Goal: Find specific page/section: Find specific page/section

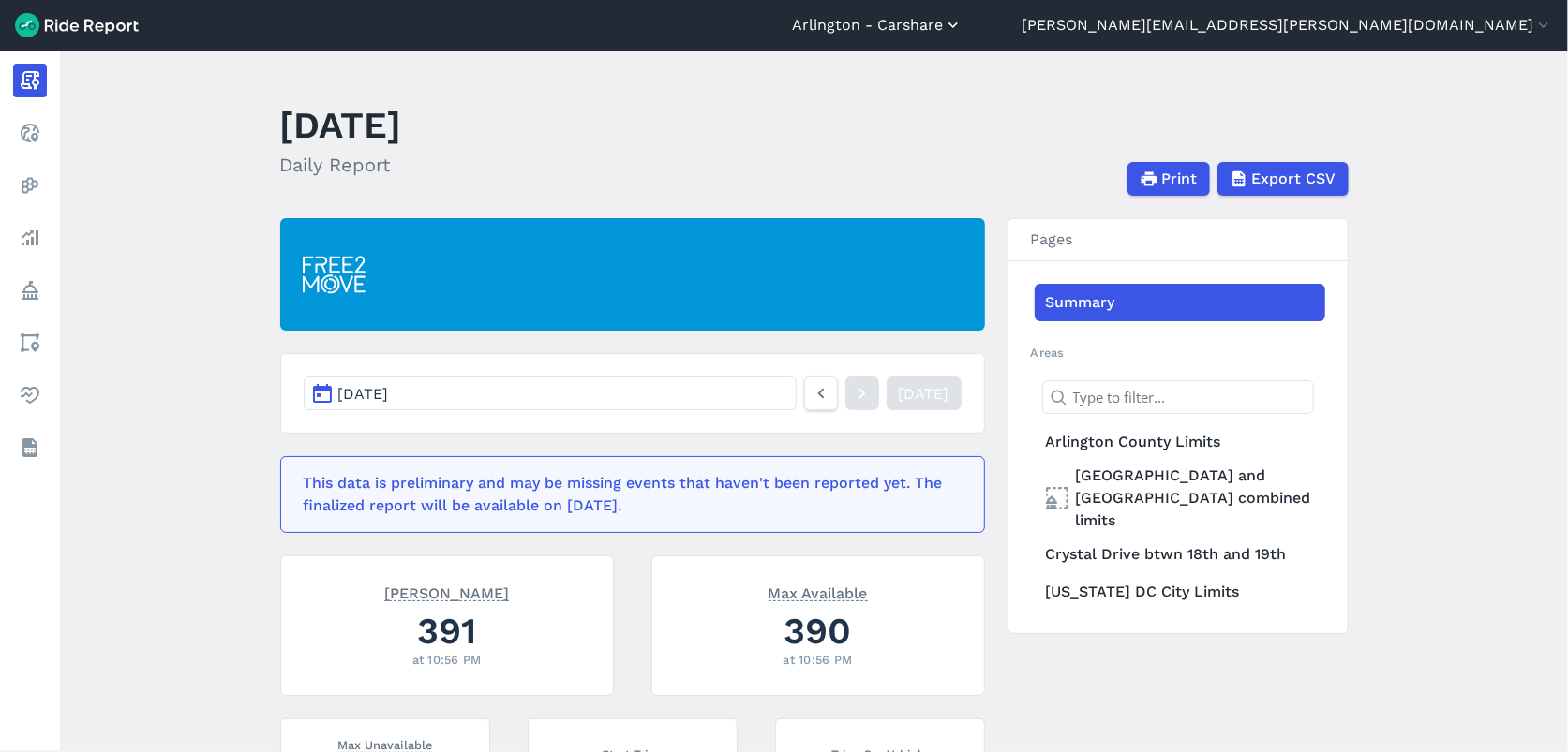
click at [963, 30] on button "Arlington - Carshare" at bounding box center [878, 25] width 171 height 23
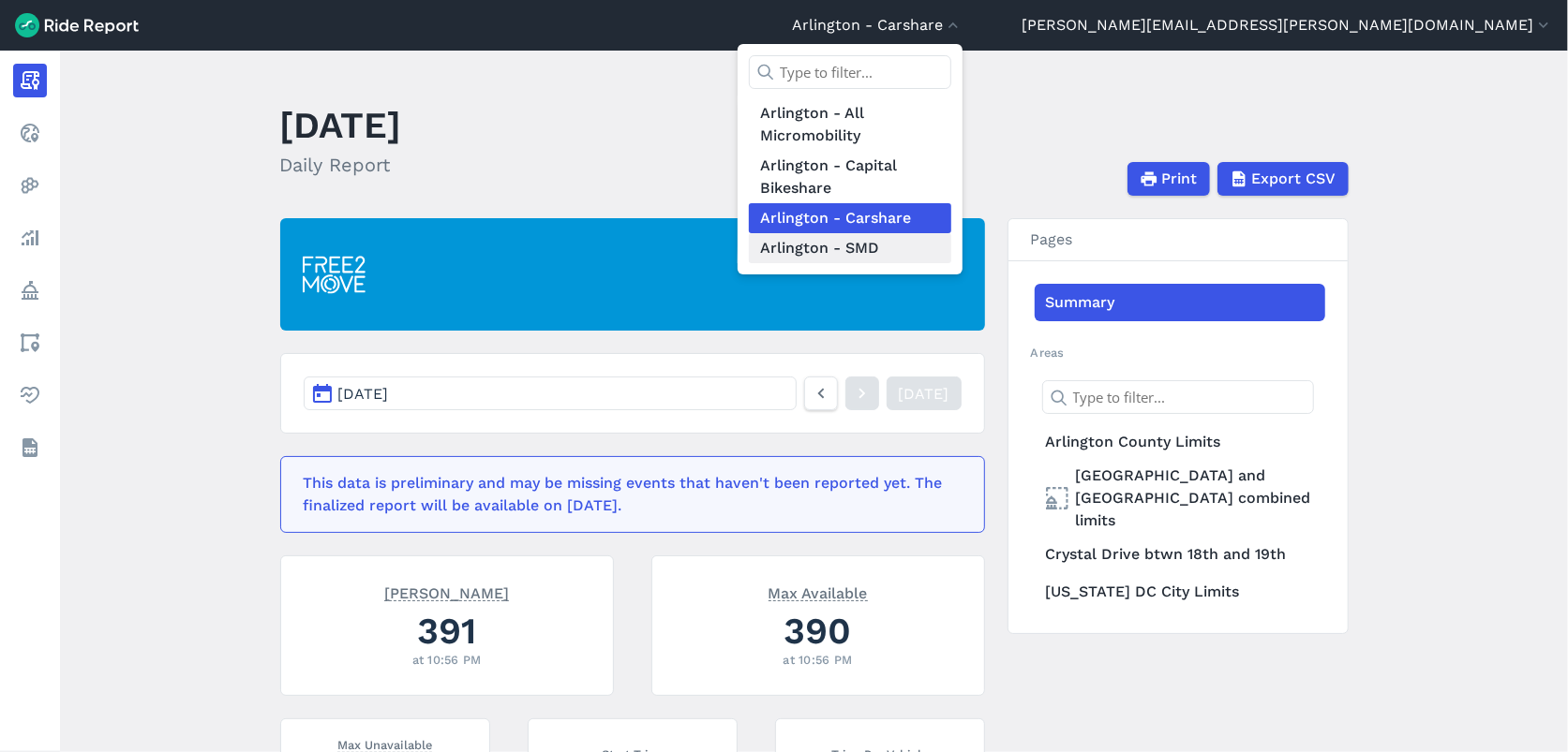
click at [951, 239] on link "Arlington - SMD" at bounding box center [850, 248] width 202 height 30
